Goal: Task Accomplishment & Management: Complete application form

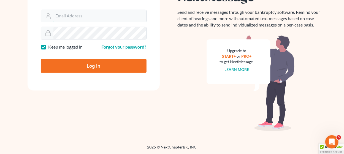
type input "[EMAIL_ADDRESS][DOMAIN_NAME]"
click at [75, 64] on input "Log In" at bounding box center [94, 66] width 106 height 14
type input "Thinking..."
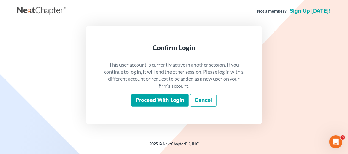
click at [152, 102] on input "Proceed with login" at bounding box center [159, 100] width 57 height 13
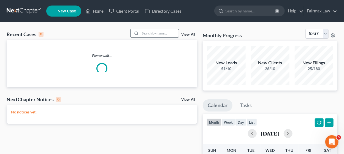
click at [153, 32] on input "search" at bounding box center [159, 33] width 39 height 8
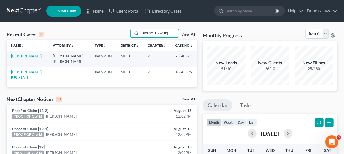
type input "[PERSON_NAME]"
click at [34, 55] on link "[PERSON_NAME]" at bounding box center [26, 55] width 31 height 5
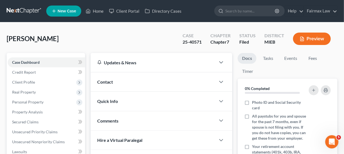
scroll to position [138, 0]
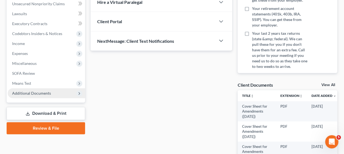
click at [41, 95] on span "Additional Documents" at bounding box center [31, 93] width 39 height 5
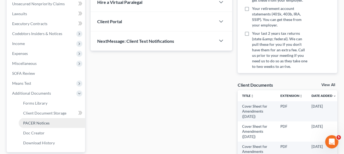
click at [48, 122] on span "PACER Notices" at bounding box center [36, 122] width 26 height 5
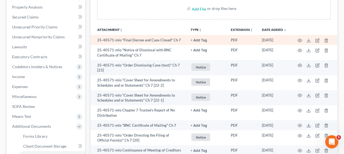
scroll to position [110, 0]
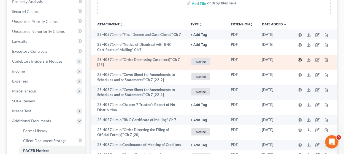
click at [300, 60] on circle "button" at bounding box center [300, 59] width 1 height 1
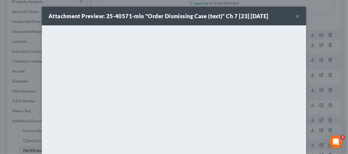
click at [297, 15] on button "×" at bounding box center [298, 16] width 4 height 7
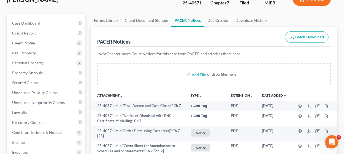
scroll to position [0, 0]
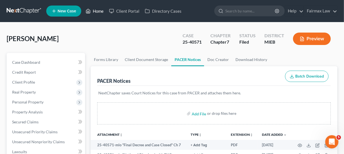
click at [99, 10] on link "Home" at bounding box center [94, 11] width 23 height 10
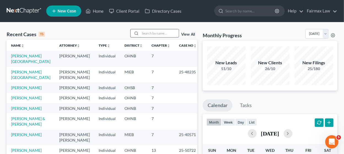
click at [162, 33] on input "search" at bounding box center [159, 33] width 39 height 8
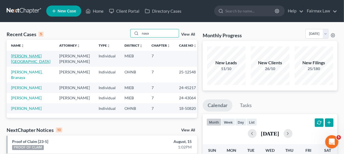
type input "naya"
click at [28, 56] on link "[PERSON_NAME][GEOGRAPHIC_DATA]" at bounding box center [30, 58] width 39 height 10
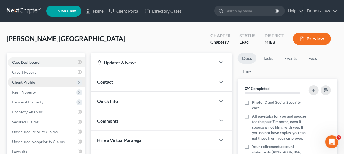
click at [46, 79] on span "Client Profile" at bounding box center [46, 82] width 77 height 10
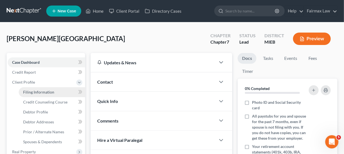
click at [47, 92] on span "Filing Information" at bounding box center [38, 92] width 31 height 5
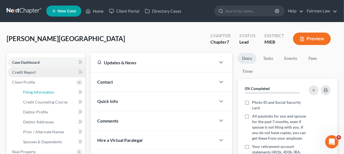
select select "1"
select select "0"
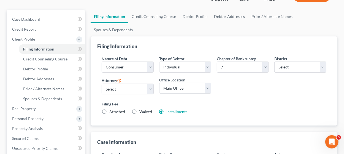
scroll to position [83, 0]
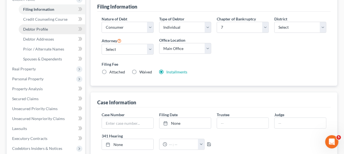
click at [49, 30] on link "Debtor Profile" at bounding box center [52, 29] width 66 height 10
select select "0"
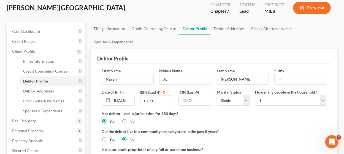
scroll to position [55, 0]
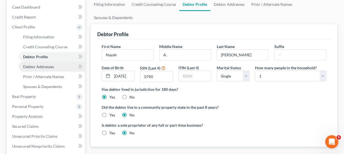
click at [51, 66] on span "Debtor Addresses" at bounding box center [38, 66] width 31 height 5
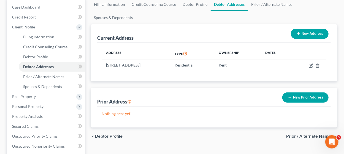
scroll to position [83, 0]
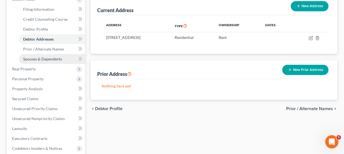
click at [56, 59] on span "Spouses & Dependents" at bounding box center [42, 58] width 39 height 5
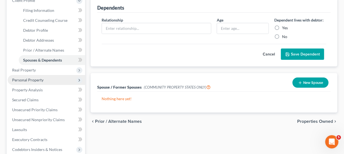
scroll to position [110, 0]
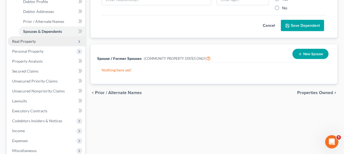
click at [62, 43] on span "Real Property" at bounding box center [46, 41] width 77 height 10
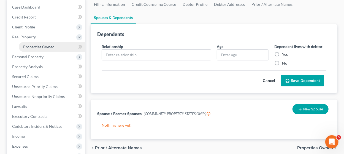
click at [45, 45] on span "Properties Owned" at bounding box center [38, 46] width 31 height 5
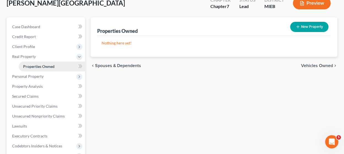
scroll to position [55, 0]
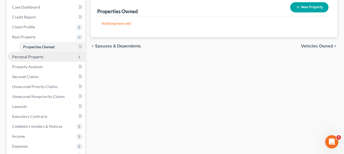
click at [55, 54] on span "Personal Property" at bounding box center [46, 57] width 77 height 10
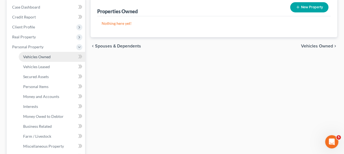
click at [51, 60] on link "Vehicles Owned" at bounding box center [52, 57] width 66 height 10
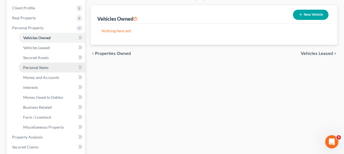
scroll to position [83, 0]
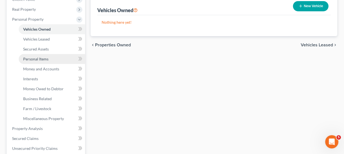
click at [53, 54] on link "Personal Items" at bounding box center [52, 59] width 66 height 10
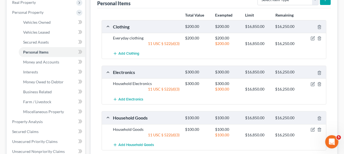
scroll to position [83, 0]
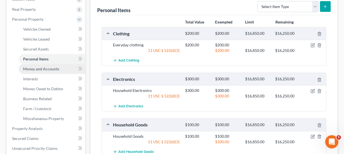
click at [53, 69] on span "Money and Accounts" at bounding box center [41, 68] width 36 height 5
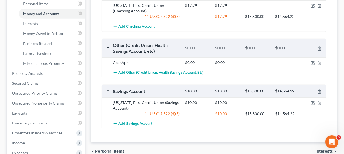
scroll to position [110, 0]
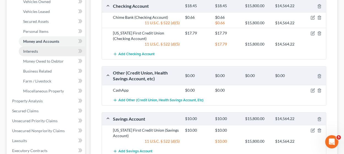
click at [50, 52] on link "Interests" at bounding box center [52, 51] width 66 height 10
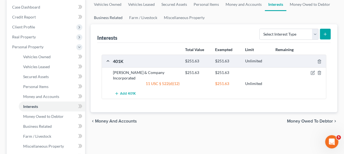
scroll to position [83, 0]
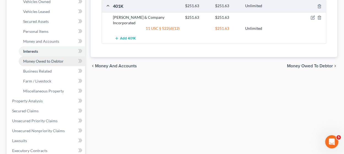
click at [56, 62] on span "Money Owed to Debtor" at bounding box center [43, 61] width 41 height 5
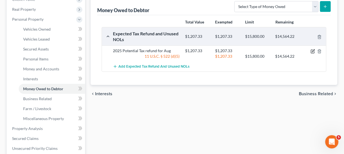
click at [313, 51] on icon "button" at bounding box center [313, 50] width 2 height 2
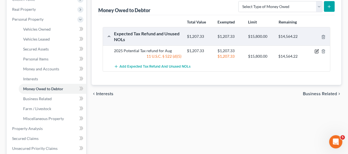
select select "0"
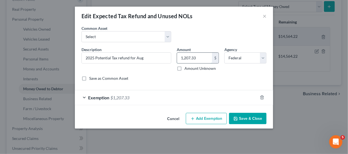
click at [201, 58] on input "1,207.33" at bounding box center [194, 58] width 35 height 10
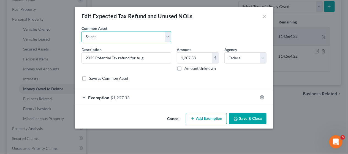
click at [166, 36] on select "Select Potential 2019 tax refunds - estimated and prorated Potential 2019 tax r…" at bounding box center [127, 36] width 90 height 11
select select "67"
click at [82, 31] on select "Select Potential 2019 tax refunds - estimated and prorated Potential 2019 tax r…" at bounding box center [127, 36] width 90 height 11
type input "Potential 2025 tax refund - estimated and prorated"
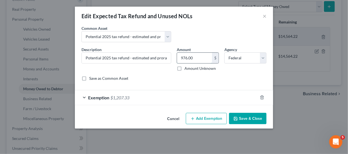
drag, startPoint x: 202, startPoint y: 56, endPoint x: 197, endPoint y: 58, distance: 5.7
click at [202, 56] on input "976.00" at bounding box center [194, 58] width 35 height 10
paste input "1,207.33"
type input "1,207.33"
click at [245, 117] on button "Save & Close" at bounding box center [247, 119] width 37 height 12
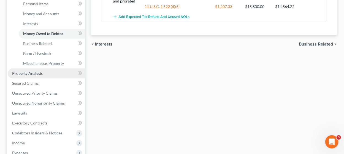
click at [68, 70] on link "Property Analysis" at bounding box center [46, 73] width 77 height 10
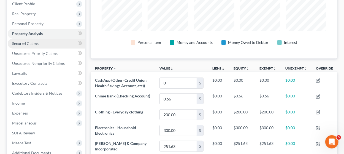
click at [22, 41] on span "Secured Claims" at bounding box center [25, 43] width 26 height 5
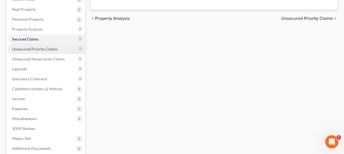
click at [44, 50] on span "Unsecured Priority Claims" at bounding box center [34, 49] width 45 height 5
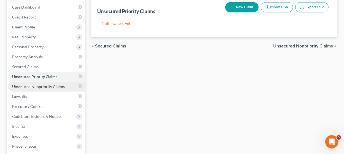
click at [40, 85] on span "Unsecured Nonpriority Claims" at bounding box center [38, 86] width 53 height 5
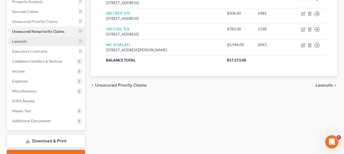
click at [45, 45] on link "Lawsuits" at bounding box center [46, 41] width 77 height 10
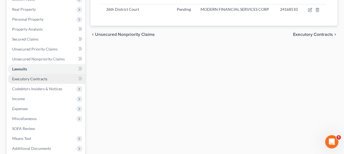
click at [38, 80] on span "Executory Contracts" at bounding box center [29, 78] width 35 height 5
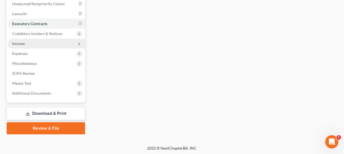
click at [44, 40] on span "Income" at bounding box center [46, 44] width 77 height 10
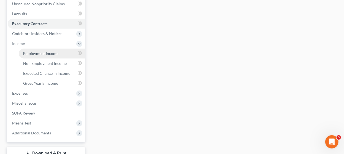
click at [41, 51] on span "Employment Income" at bounding box center [40, 53] width 35 height 5
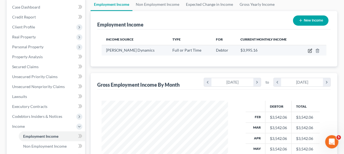
click at [310, 50] on icon "button" at bounding box center [310, 51] width 4 height 4
select select "0"
select select "23"
select select "3"
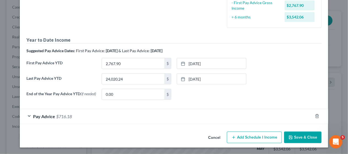
click at [224, 111] on div "Pay Advice $716.18" at bounding box center [166, 116] width 293 height 15
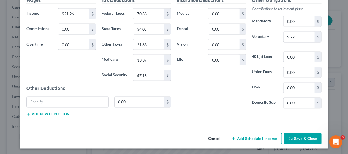
click at [301, 137] on button "Save & Close" at bounding box center [302, 139] width 37 height 12
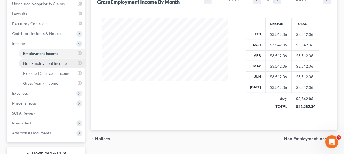
click at [52, 63] on span "Non Employment Income" at bounding box center [45, 63] width 44 height 5
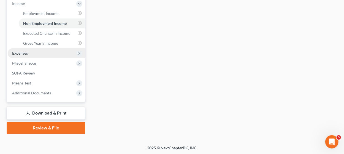
click at [24, 53] on span "Expenses" at bounding box center [20, 53] width 16 height 5
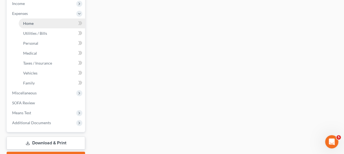
click at [39, 24] on link "Home" at bounding box center [52, 23] width 66 height 10
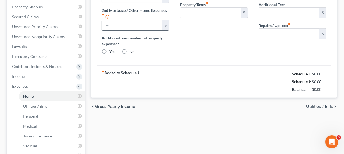
type input "847.00"
type input "0.00"
radio input "true"
type input "0.00"
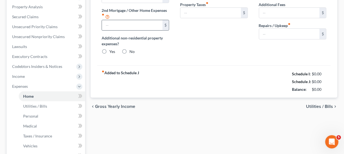
type input "0.00"
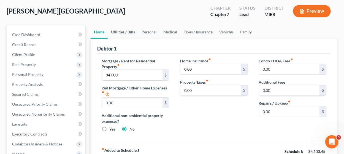
click at [120, 33] on link "Utilities / Bills" at bounding box center [123, 31] width 31 height 13
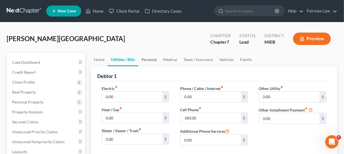
click at [154, 59] on link "Personal" at bounding box center [149, 59] width 22 height 13
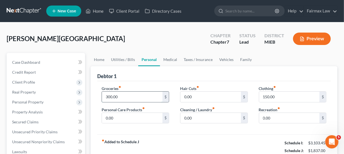
click at [124, 96] on input "300.00" at bounding box center [132, 97] width 60 height 10
type input "400"
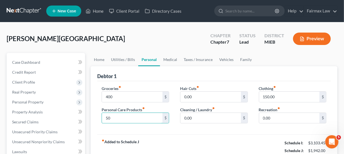
type input "50"
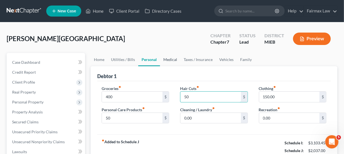
type input "50"
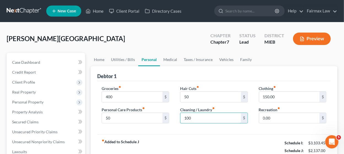
type input "100"
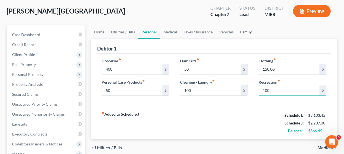
type input "100"
click at [243, 29] on link "Family" at bounding box center [246, 31] width 18 height 13
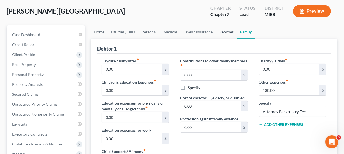
click at [225, 27] on link "Vehicles" at bounding box center [226, 31] width 21 height 13
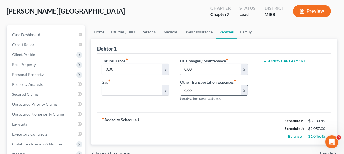
click at [199, 91] on input "0.00" at bounding box center [211, 90] width 60 height 10
type input "300"
click at [194, 32] on link "Taxes / Insurance" at bounding box center [199, 31] width 36 height 13
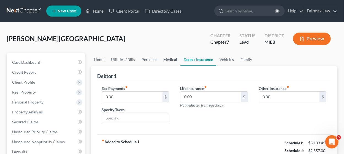
click at [168, 58] on link "Medical" at bounding box center [170, 59] width 20 height 13
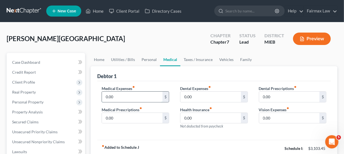
click at [117, 98] on input "0.00" at bounding box center [132, 97] width 60 height 10
type input "100"
click at [144, 57] on link "Personal" at bounding box center [149, 59] width 22 height 13
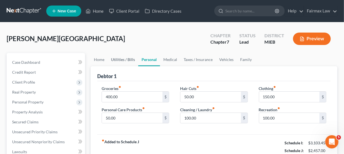
click at [131, 56] on link "Utilities / Bills" at bounding box center [123, 59] width 31 height 13
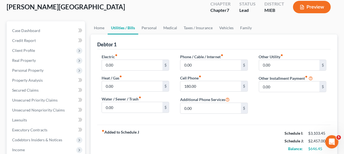
scroll to position [55, 0]
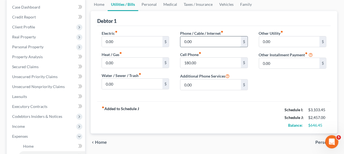
click at [206, 43] on input "0.00" at bounding box center [211, 41] width 60 height 10
type input "6"
type input "125"
click at [121, 42] on input "0.00" at bounding box center [132, 41] width 60 height 10
type input "200"
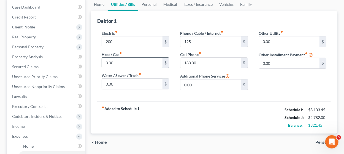
click at [119, 64] on input "0.00" at bounding box center [132, 63] width 60 height 10
type input "100"
click at [103, 4] on link "Home" at bounding box center [99, 4] width 17 height 13
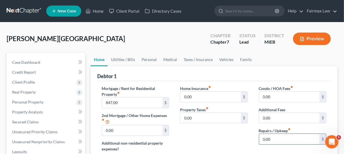
click at [280, 134] on input "0.00" at bounding box center [289, 139] width 60 height 10
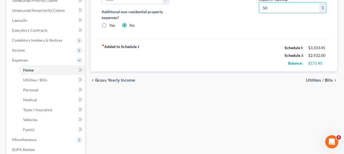
scroll to position [165, 0]
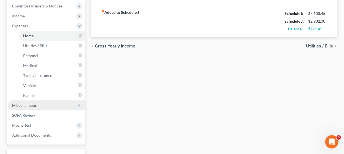
click at [34, 104] on span "Miscellaneous" at bounding box center [24, 105] width 25 height 5
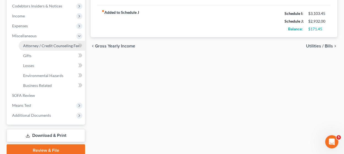
click at [34, 44] on span "Attorney / Credit Counseling Fees" at bounding box center [52, 45] width 58 height 5
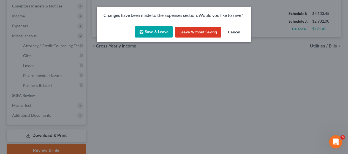
click at [152, 32] on button "Save & Leave" at bounding box center [154, 32] width 38 height 12
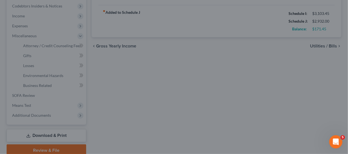
type input "50.00"
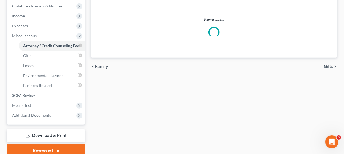
select select "2"
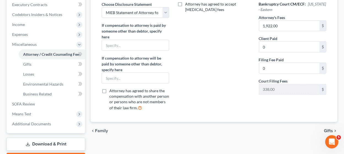
scroll to position [165, 0]
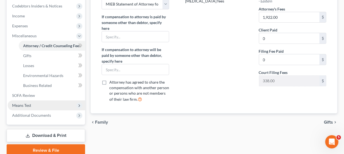
click at [41, 106] on span "Means Test" at bounding box center [46, 105] width 77 height 10
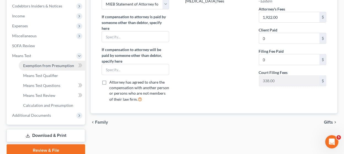
click at [41, 64] on span "Exemption from Presumption" at bounding box center [48, 65] width 51 height 5
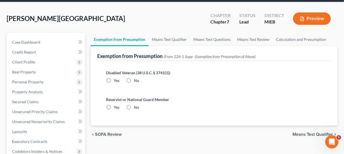
scroll to position [55, 0]
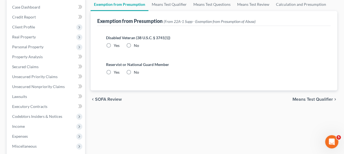
click at [134, 43] on label "No" at bounding box center [136, 46] width 5 height 6
click at [136, 43] on input "No" at bounding box center [138, 45] width 4 height 4
radio input "true"
click at [134, 73] on label "No" at bounding box center [136, 72] width 5 height 6
click at [136, 73] on input "No" at bounding box center [138, 71] width 4 height 4
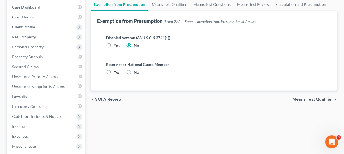
radio input "true"
click at [164, 2] on link "Means Test Qualifier" at bounding box center [170, 4] width 42 height 13
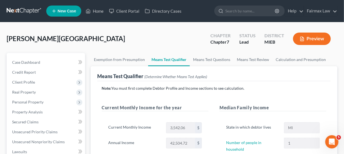
scroll to position [110, 0]
